Goal: Find specific page/section: Find specific page/section

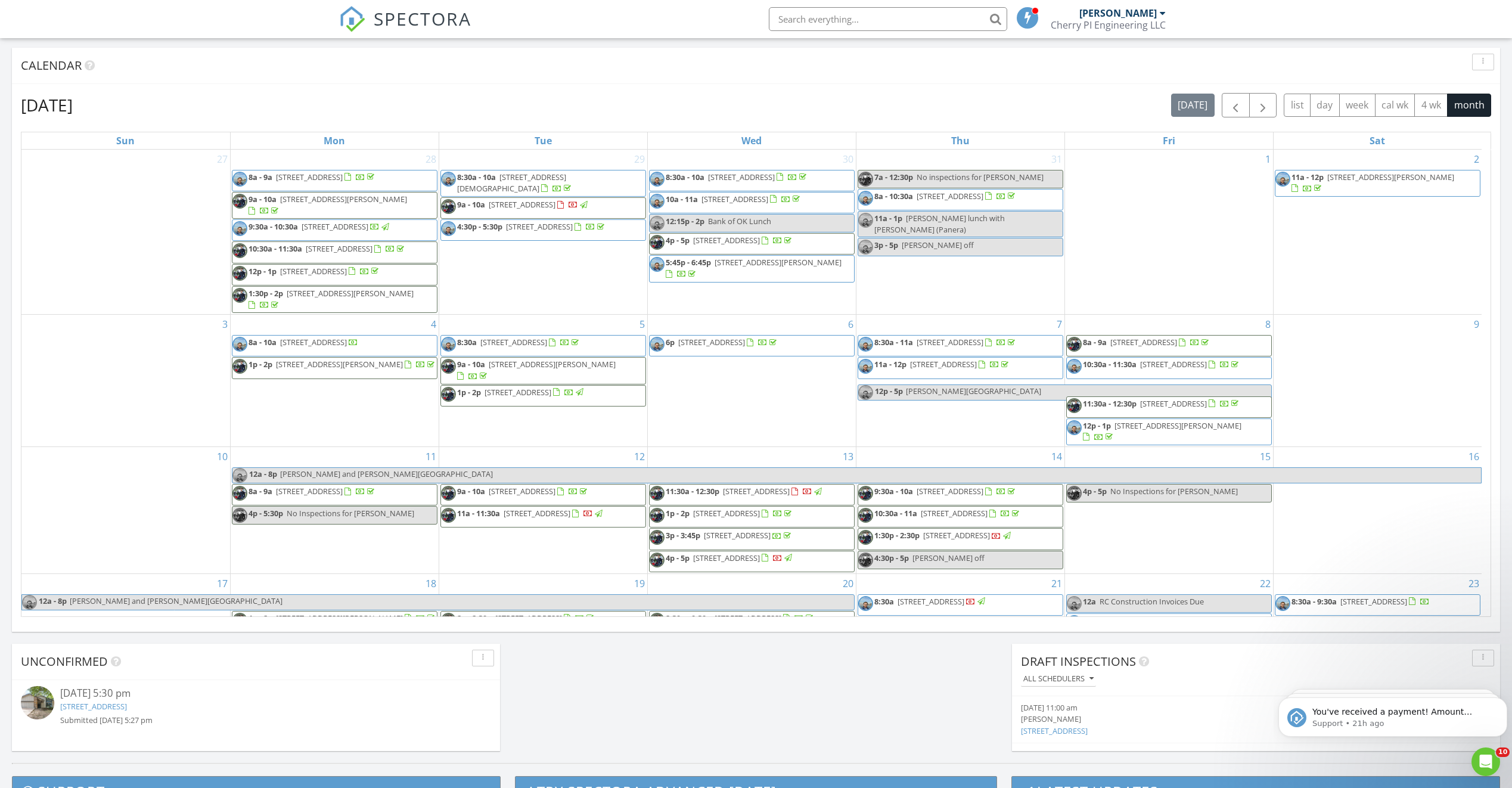
scroll to position [1103, 1530]
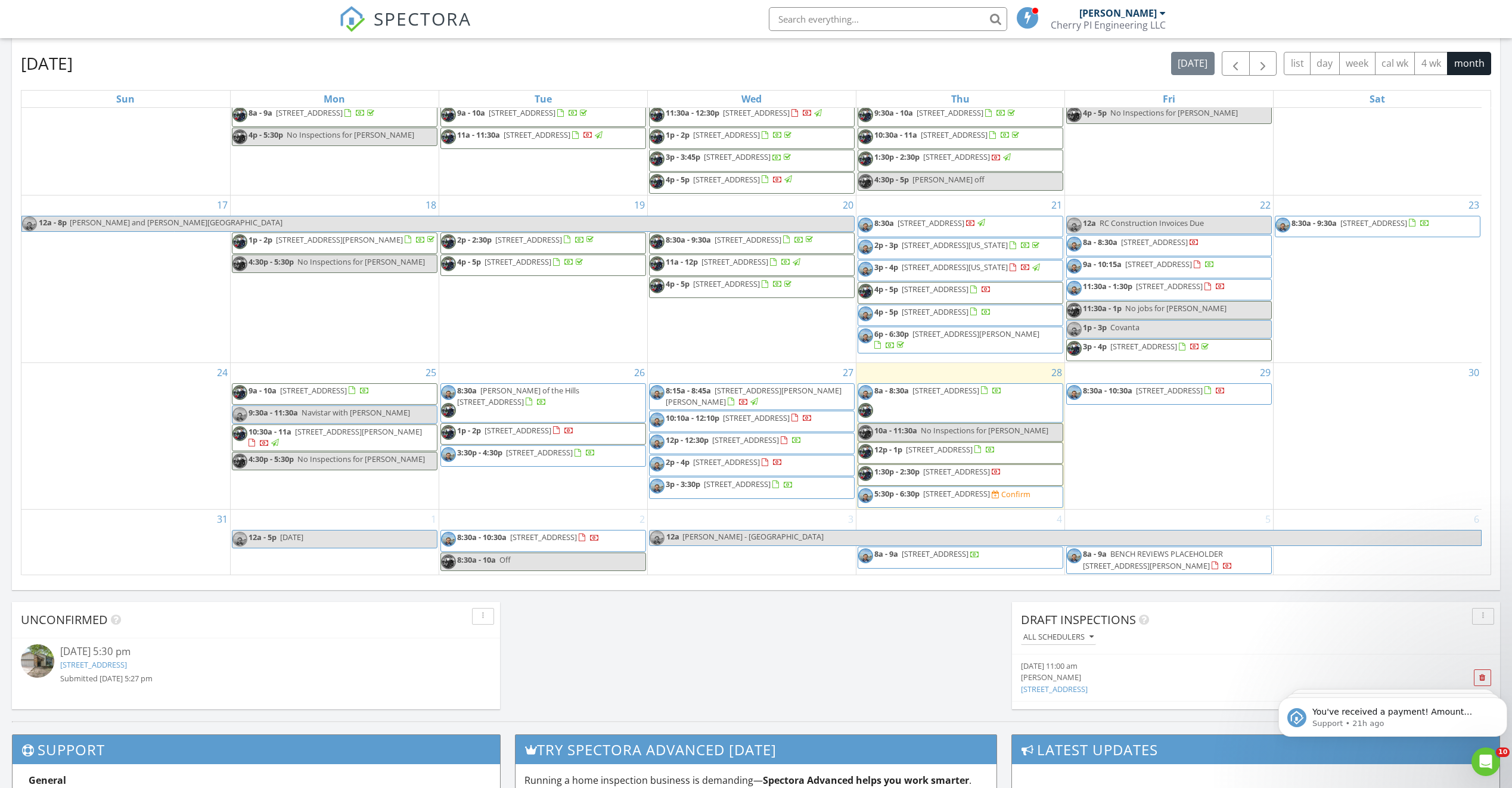
scroll to position [547, 0]
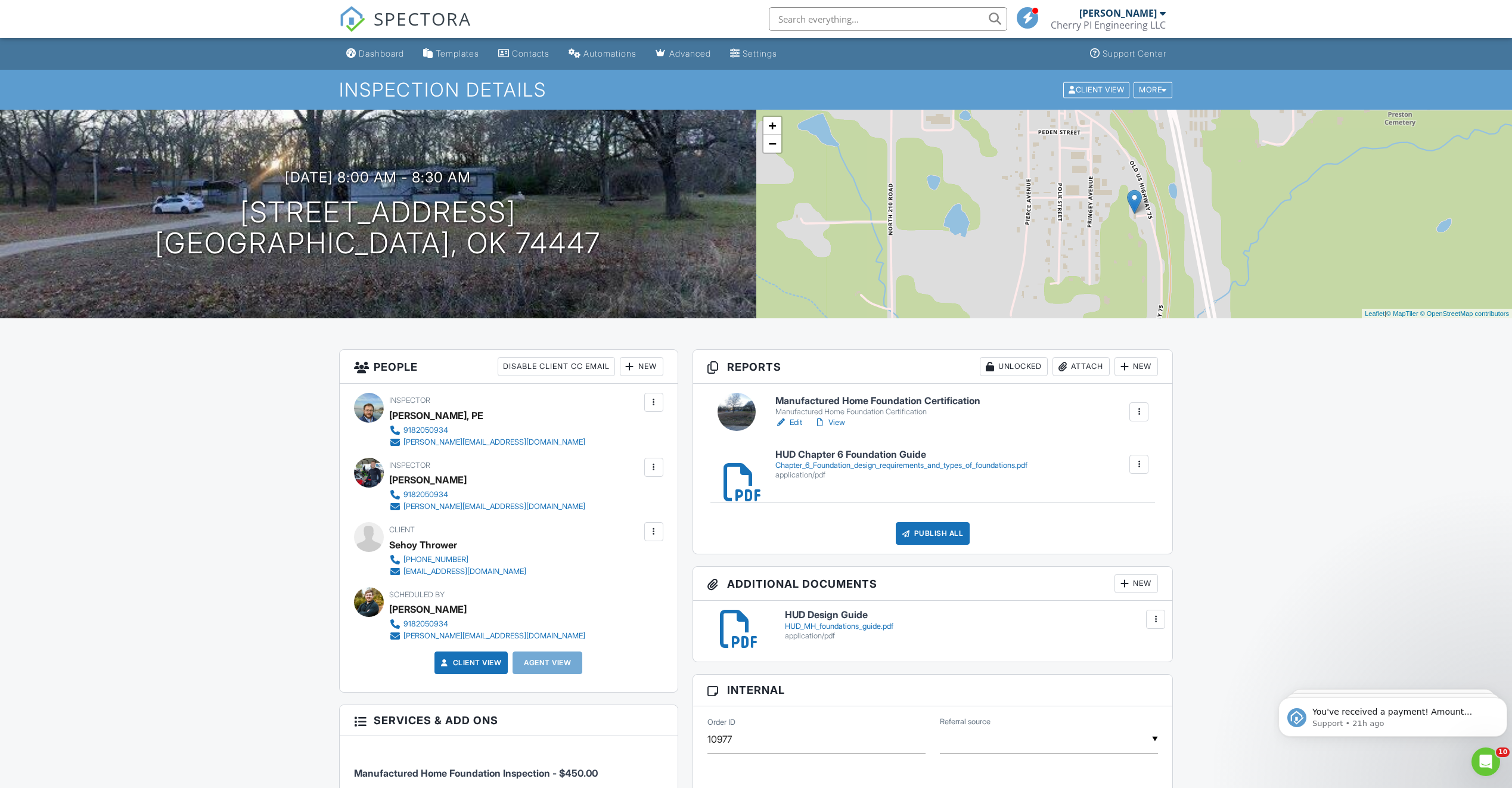
click at [656, 403] on div at bounding box center [653, 402] width 12 height 12
click at [583, 502] on li "Remove" at bounding box center [604, 499] width 104 height 30
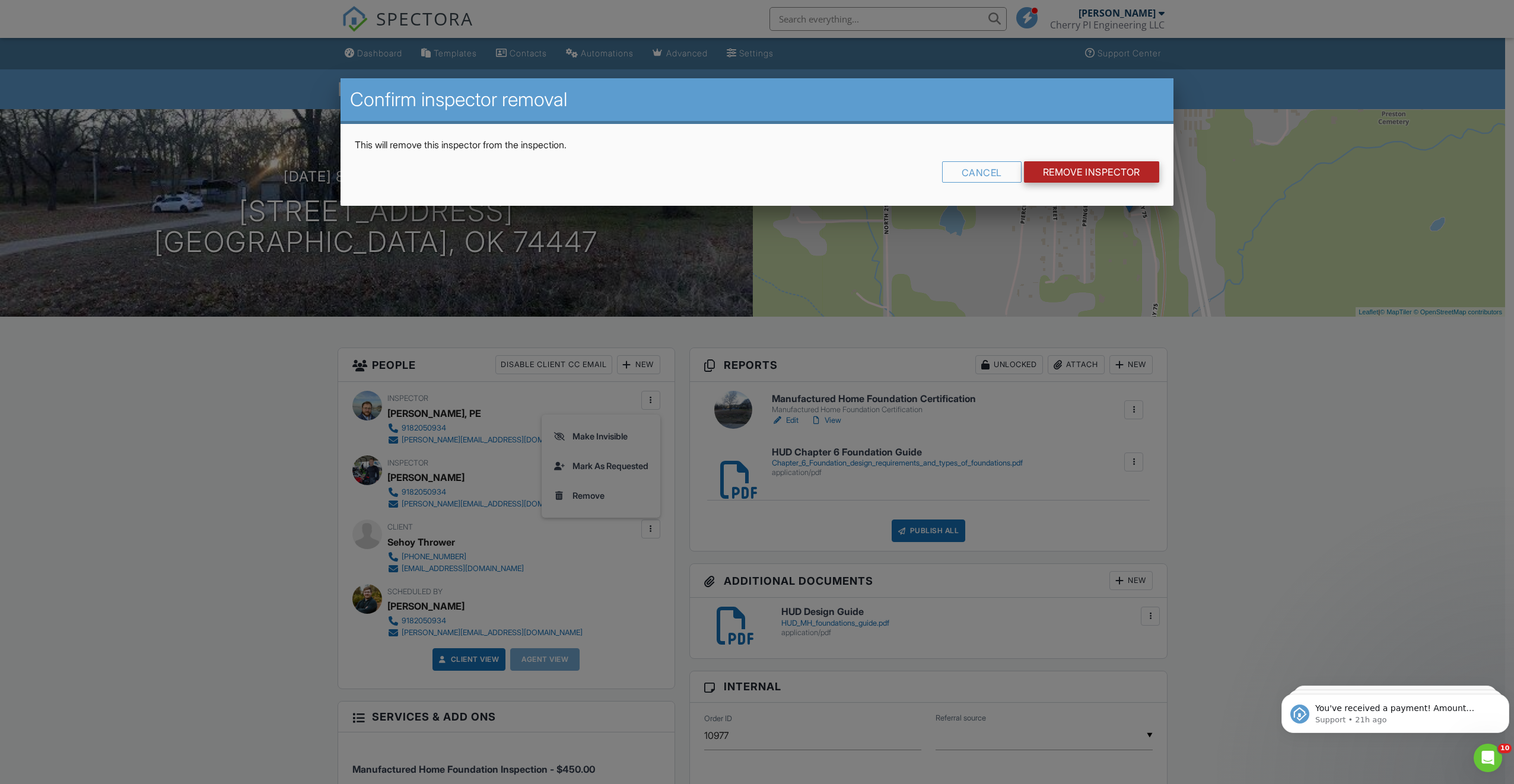
click at [1083, 164] on input "Remove Inspector" at bounding box center [1092, 172] width 135 height 22
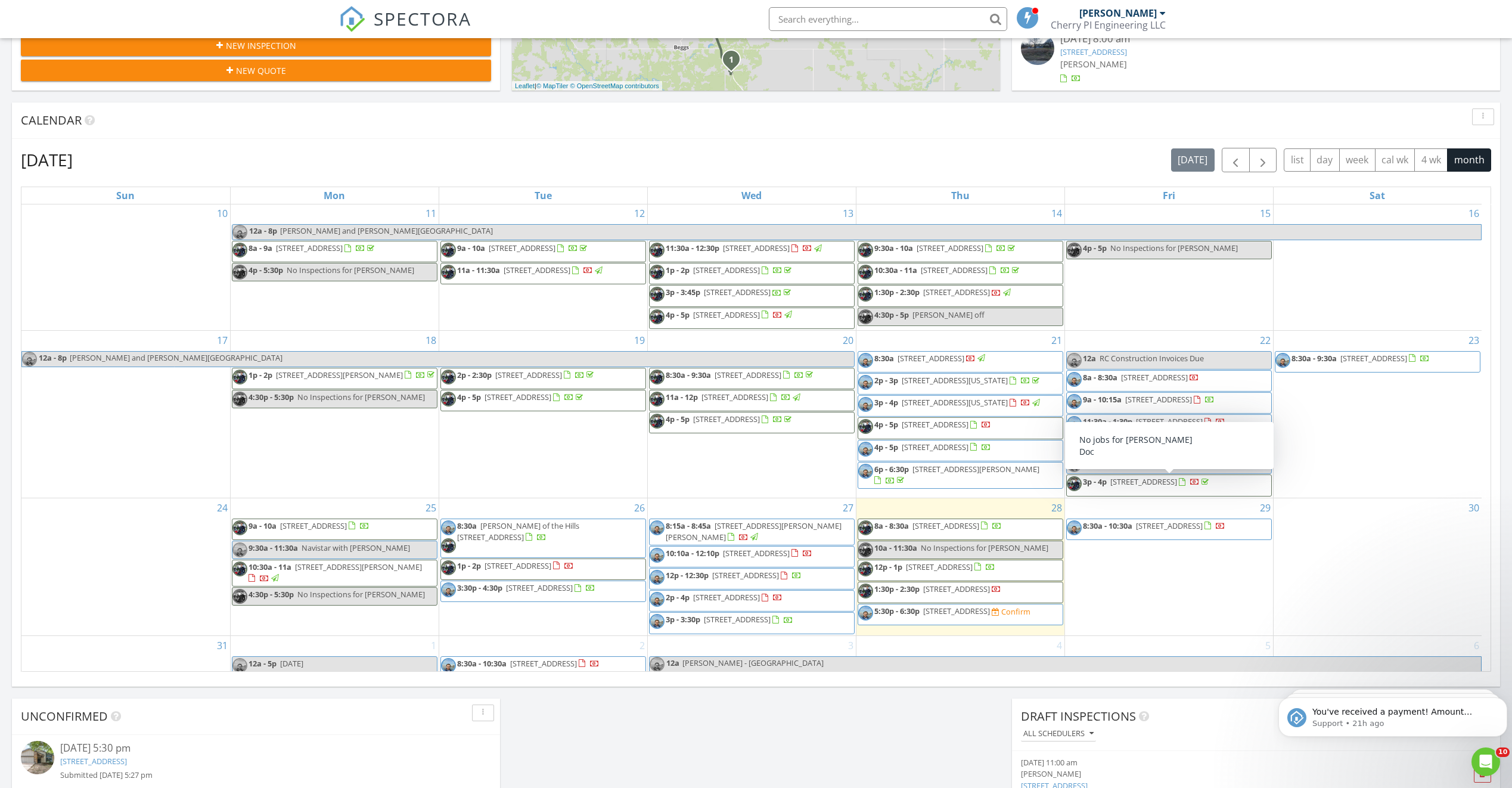
scroll to position [428, 0]
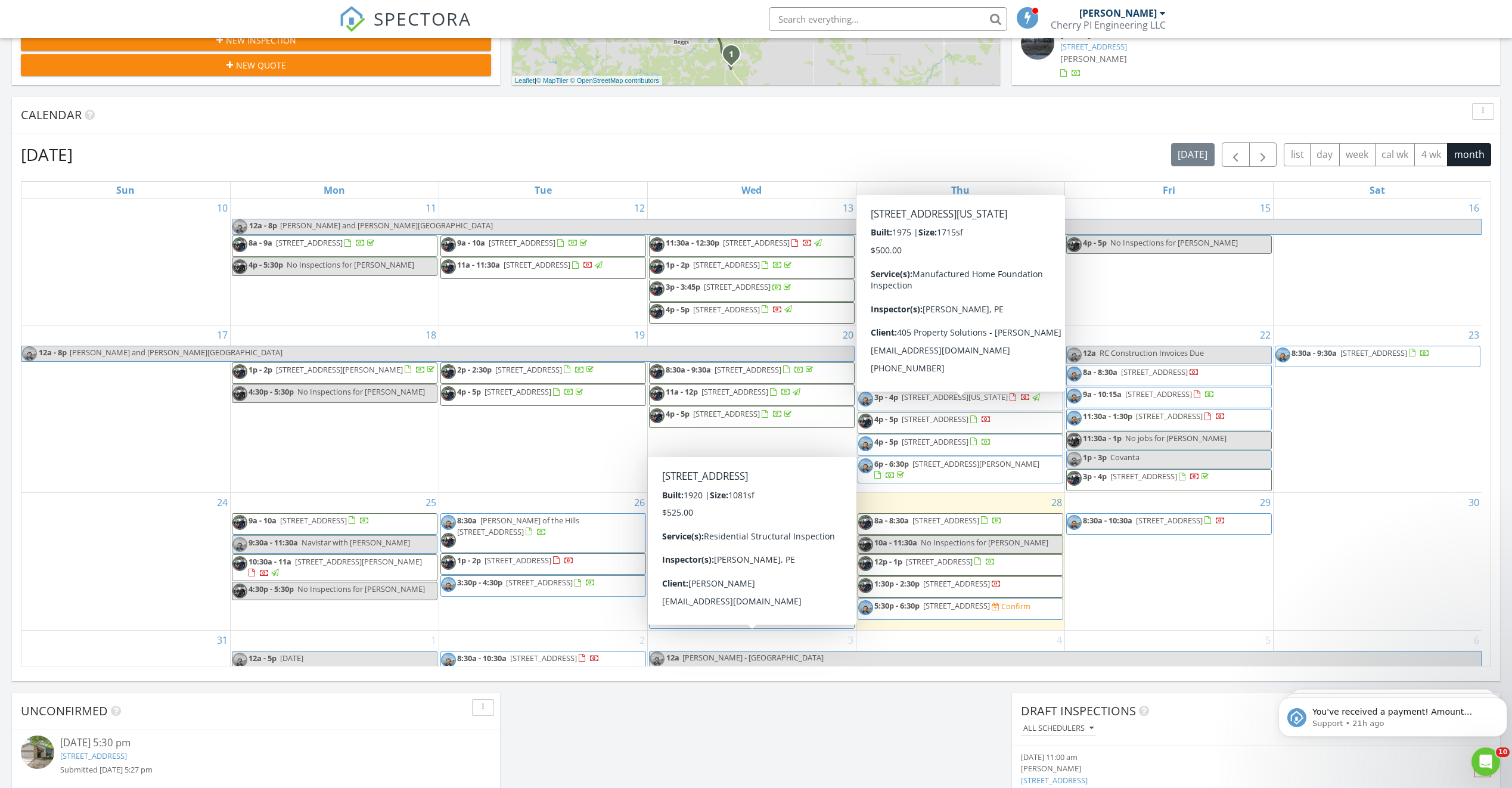
click at [899, 21] on input "text" at bounding box center [888, 19] width 239 height 24
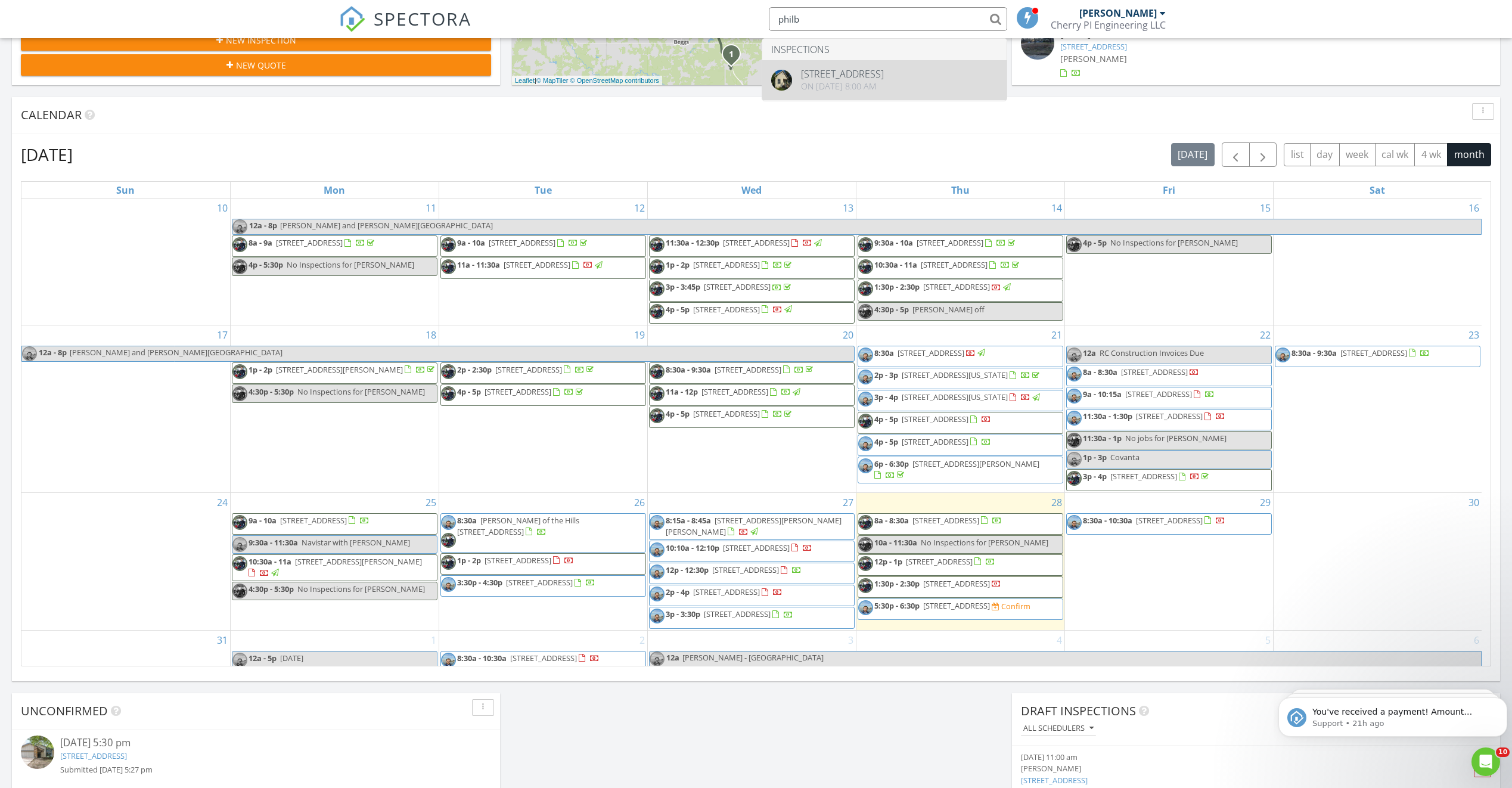
type input "philb"
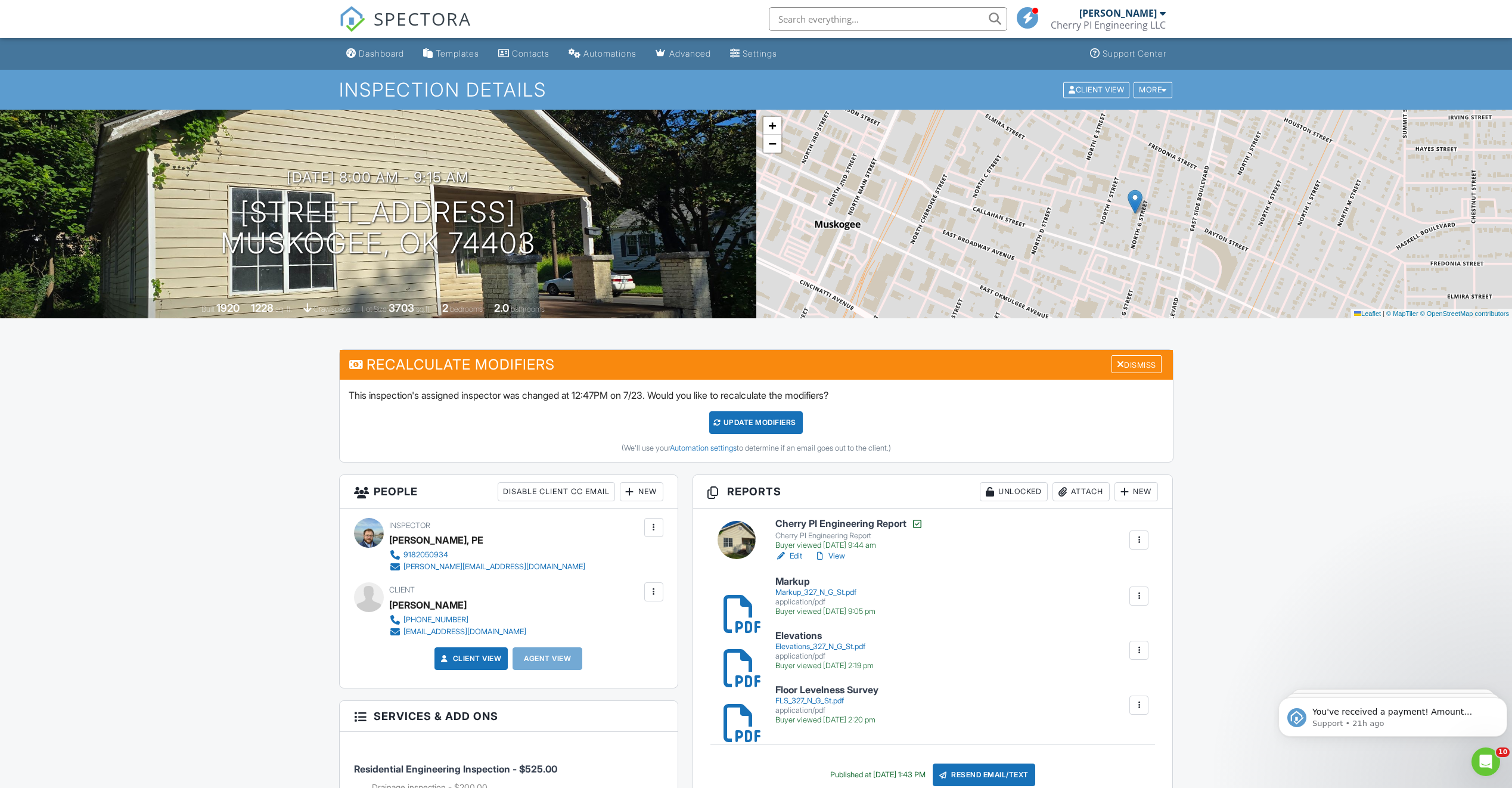
click at [369, 59] on link "Dashboard" at bounding box center [375, 54] width 67 height 22
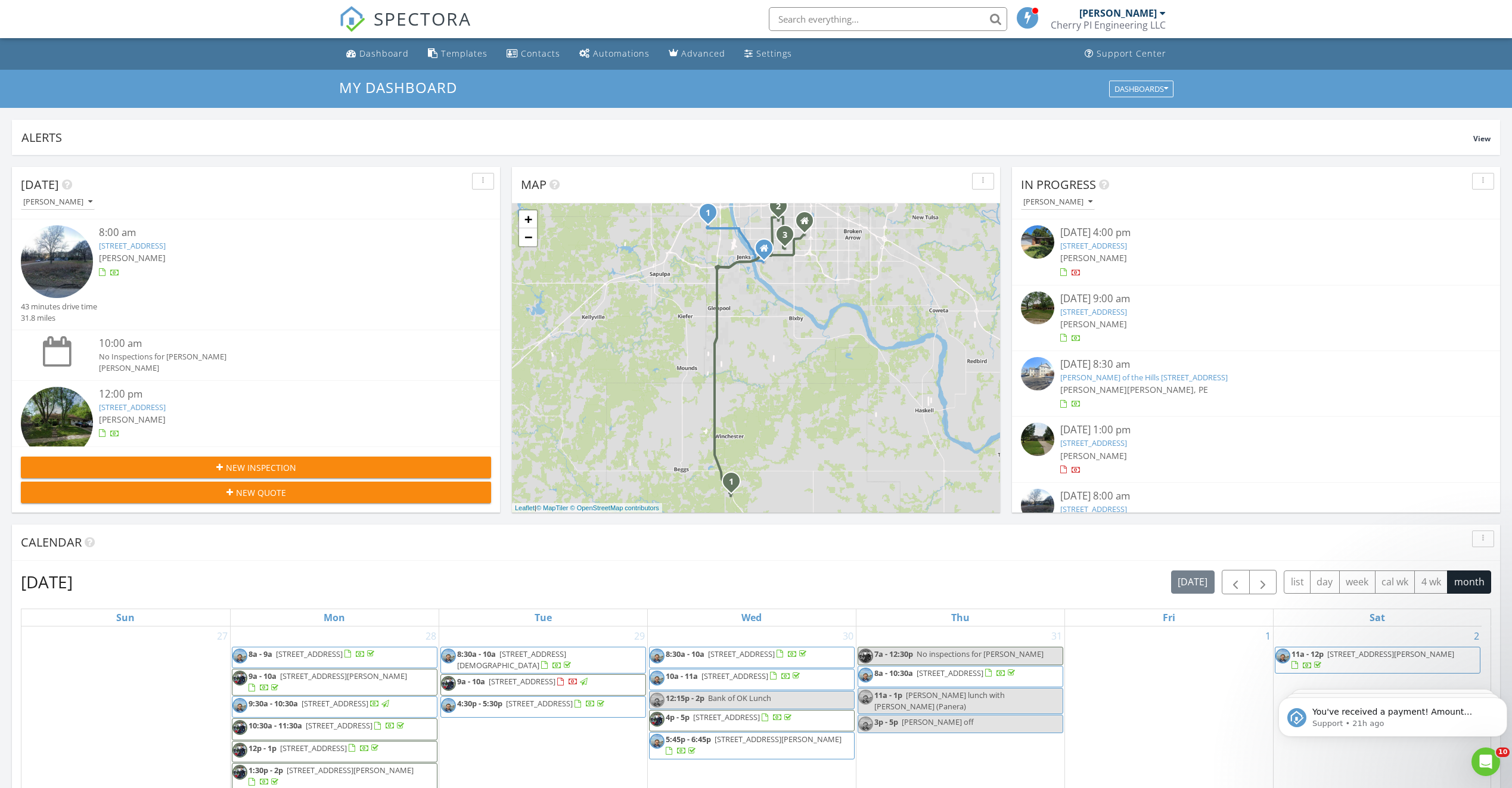
click at [799, 15] on input "text" at bounding box center [888, 19] width 239 height 24
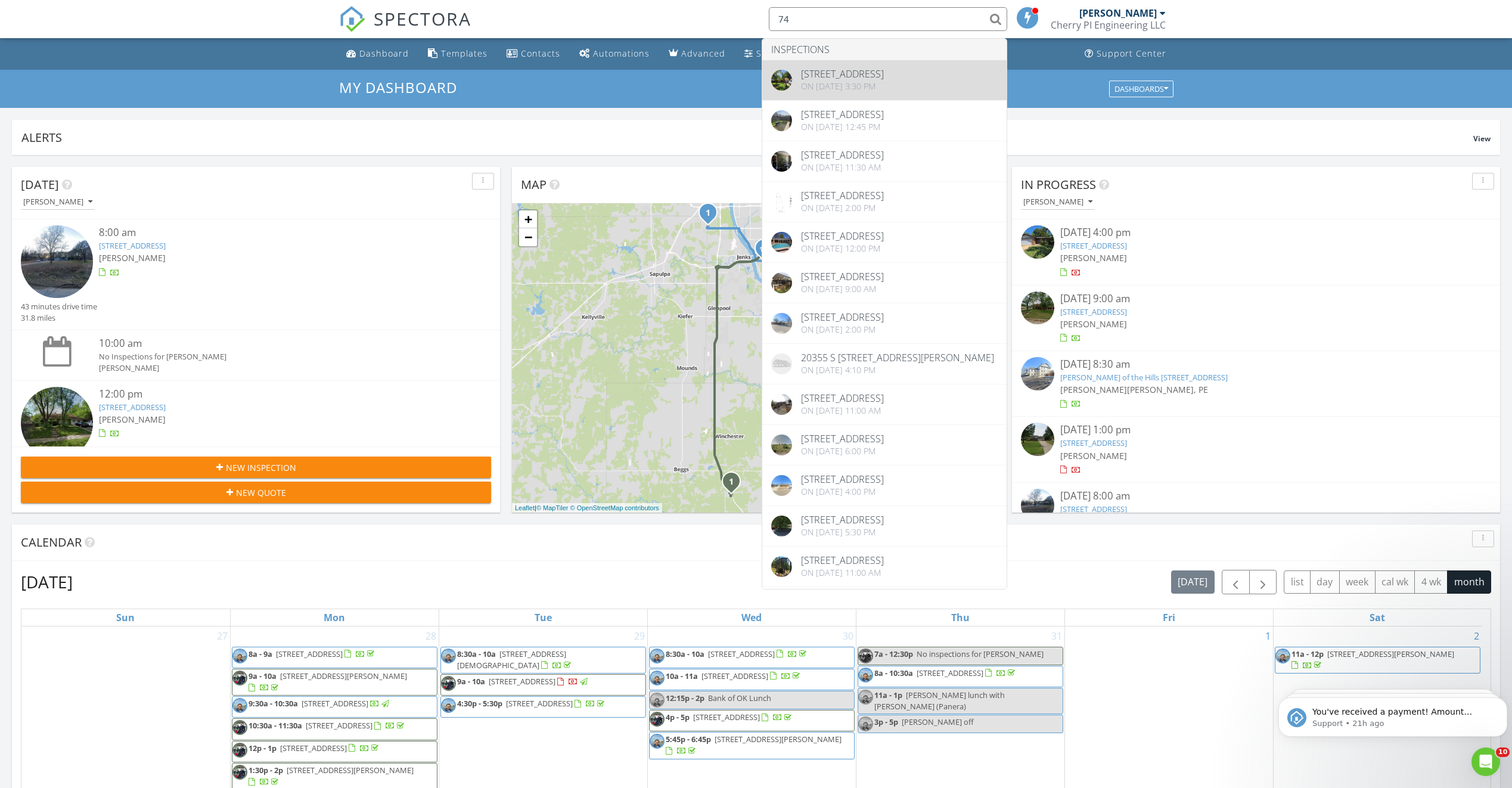
type input "74"
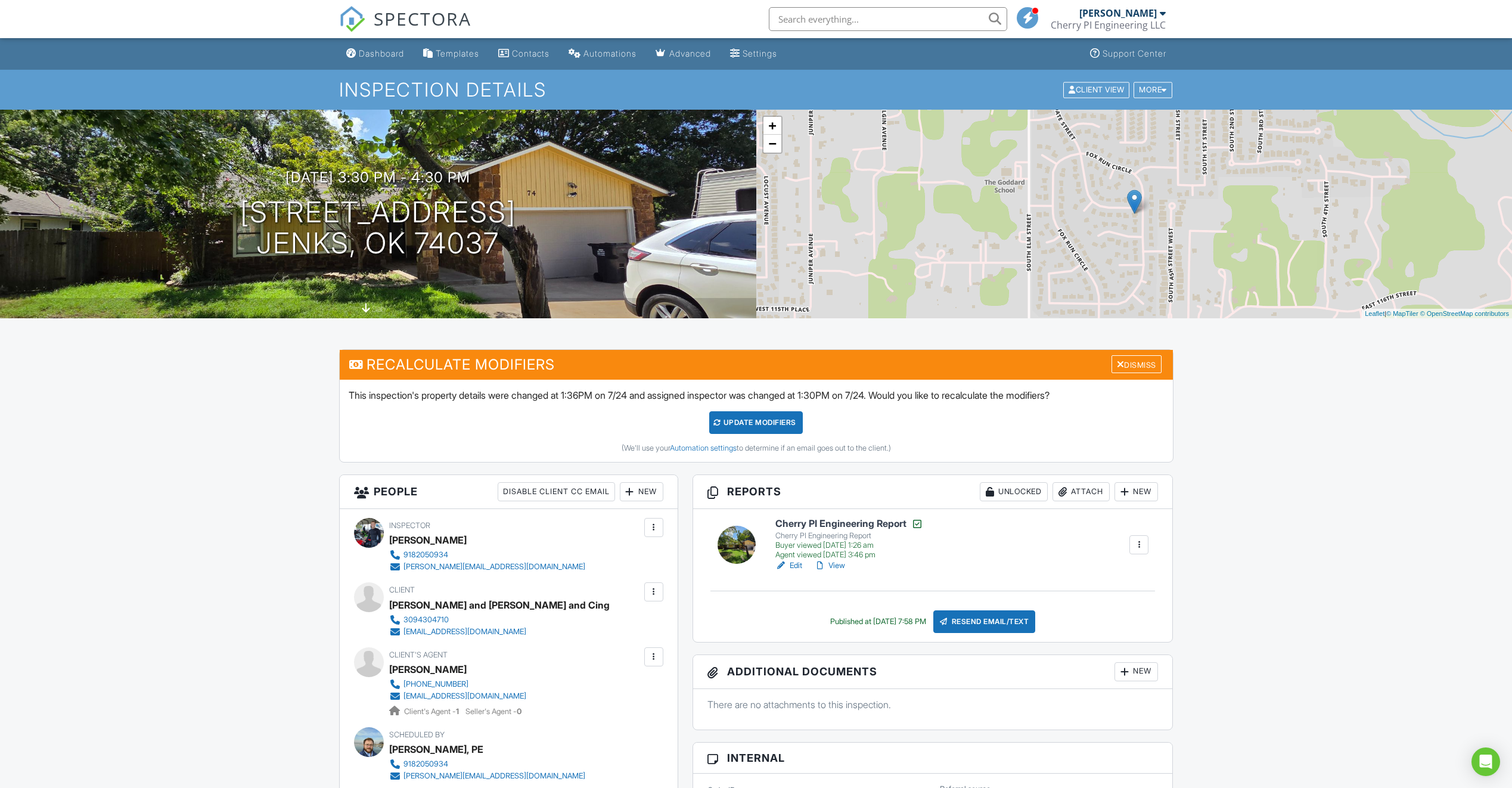
click at [843, 569] on link "View" at bounding box center [830, 565] width 31 height 12
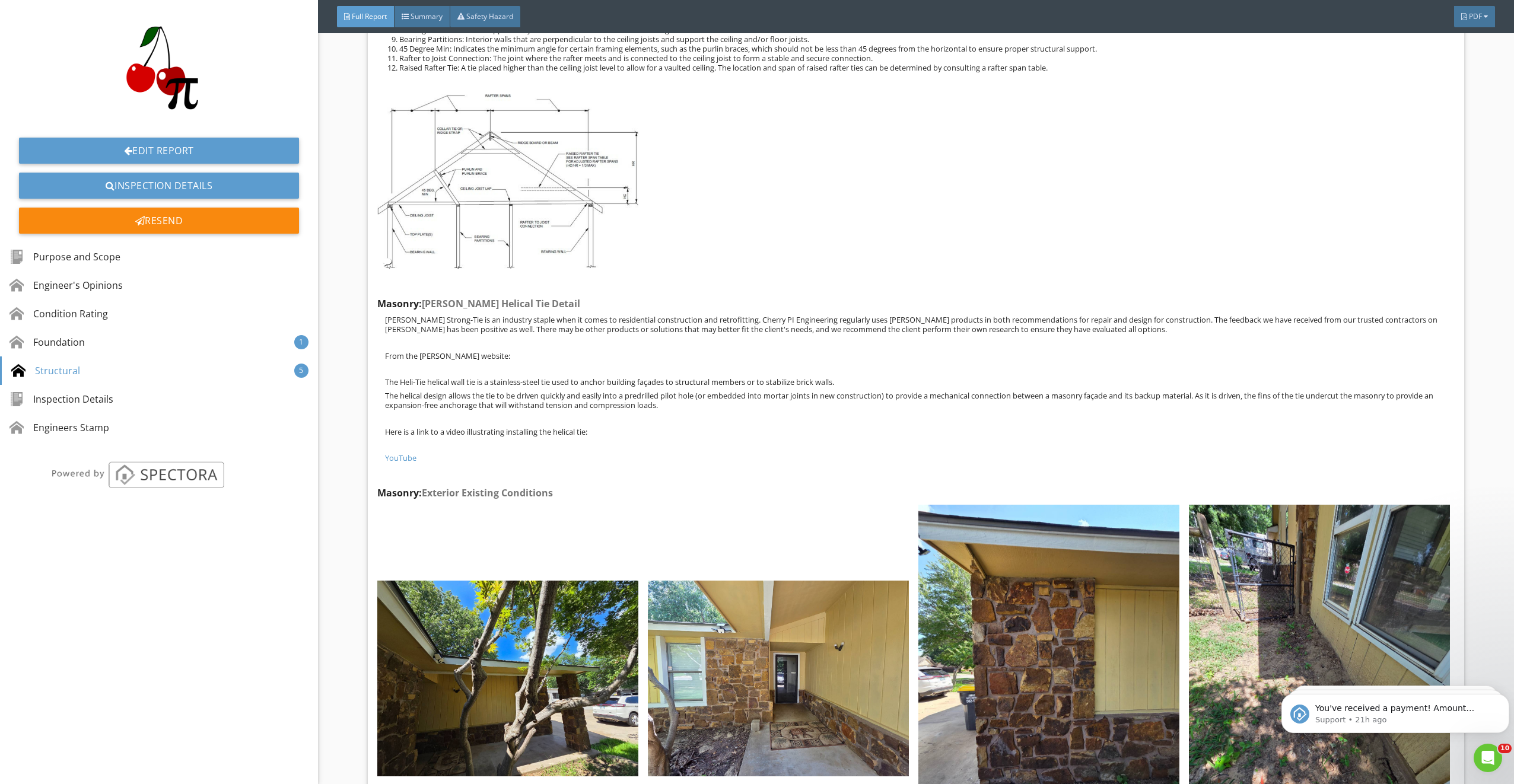
scroll to position [5931, 0]
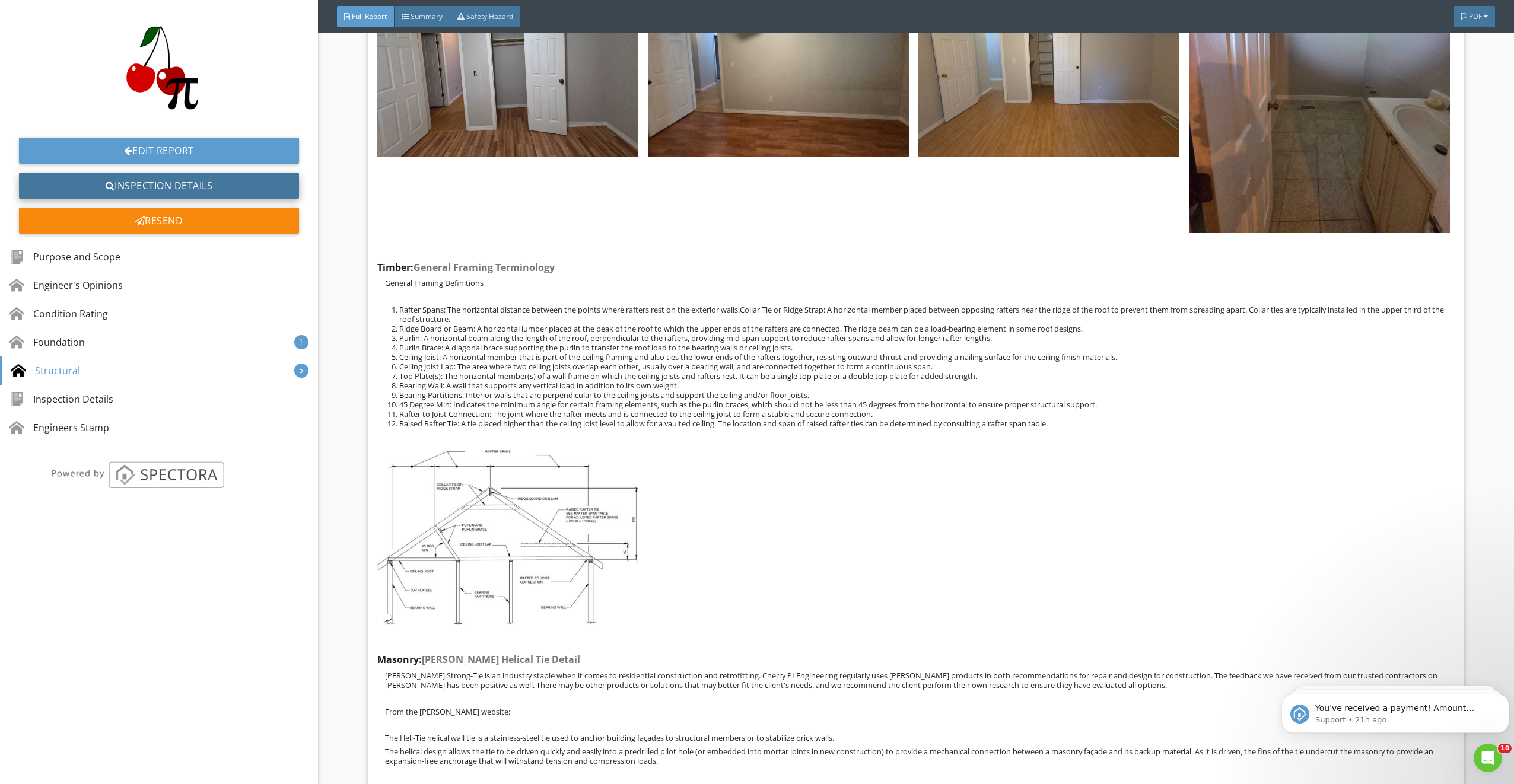
click at [273, 174] on link "Inspection Details" at bounding box center [158, 186] width 280 height 26
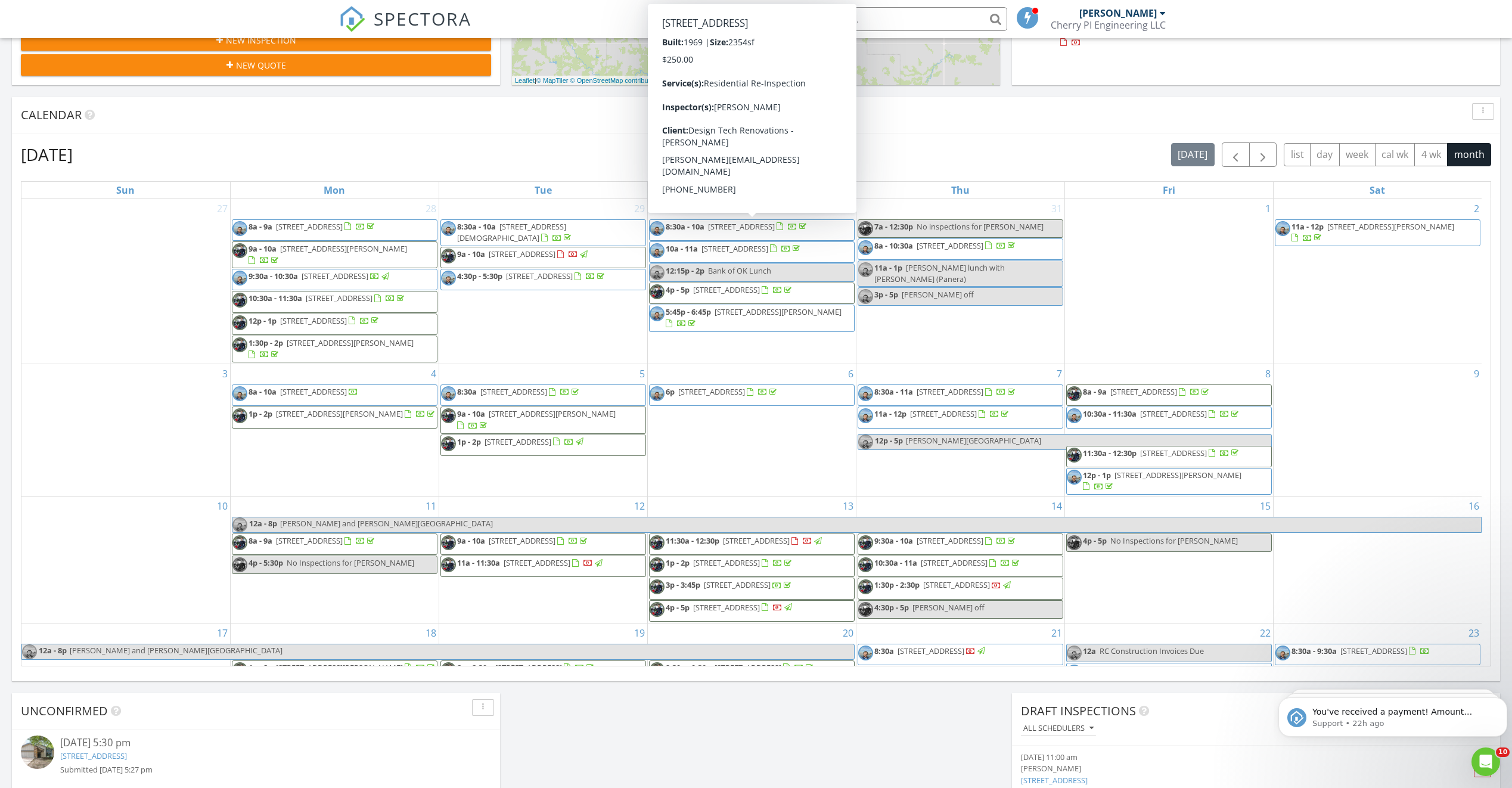
scroll to position [1103, 1530]
